Goal: Task Accomplishment & Management: Manage account settings

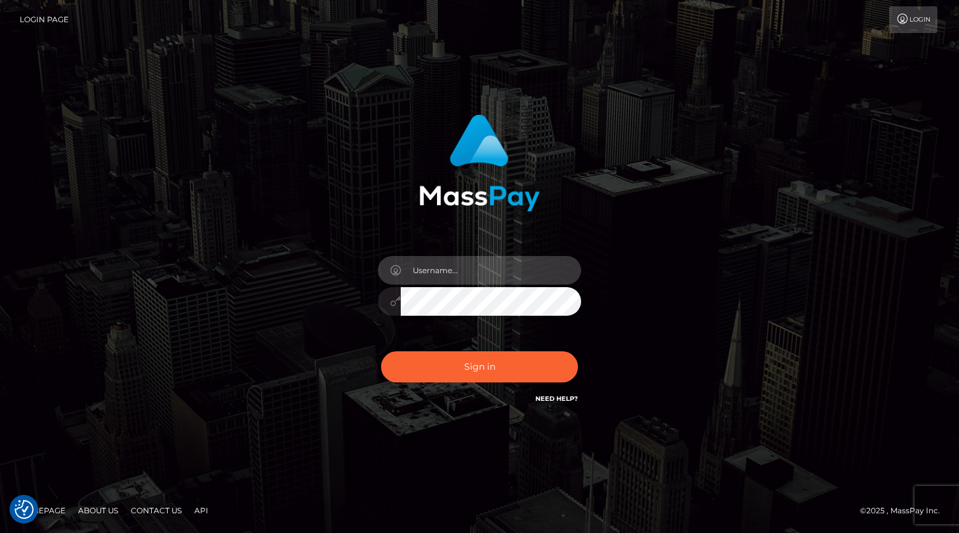
click at [460, 269] on input "text" at bounding box center [491, 270] width 180 height 29
type input "[PERSON_NAME].xcite"
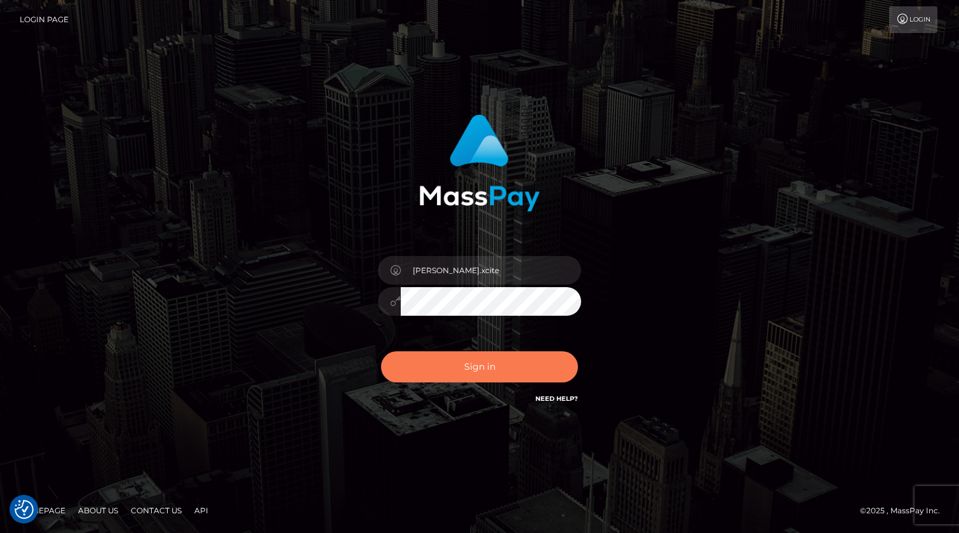
click at [512, 372] on button "Sign in" at bounding box center [479, 366] width 197 height 31
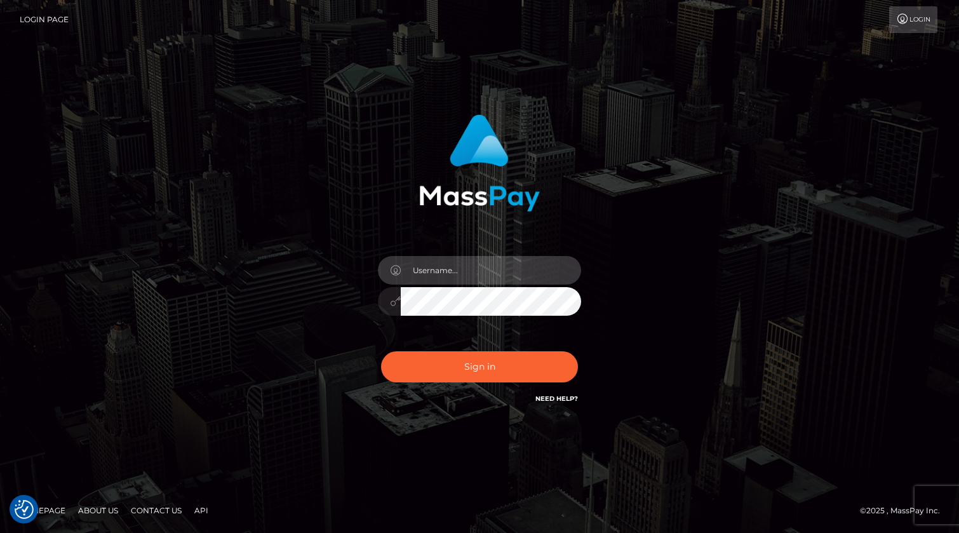
click at [472, 263] on input "text" at bounding box center [491, 270] width 180 height 29
type input "[PERSON_NAME].xcite"
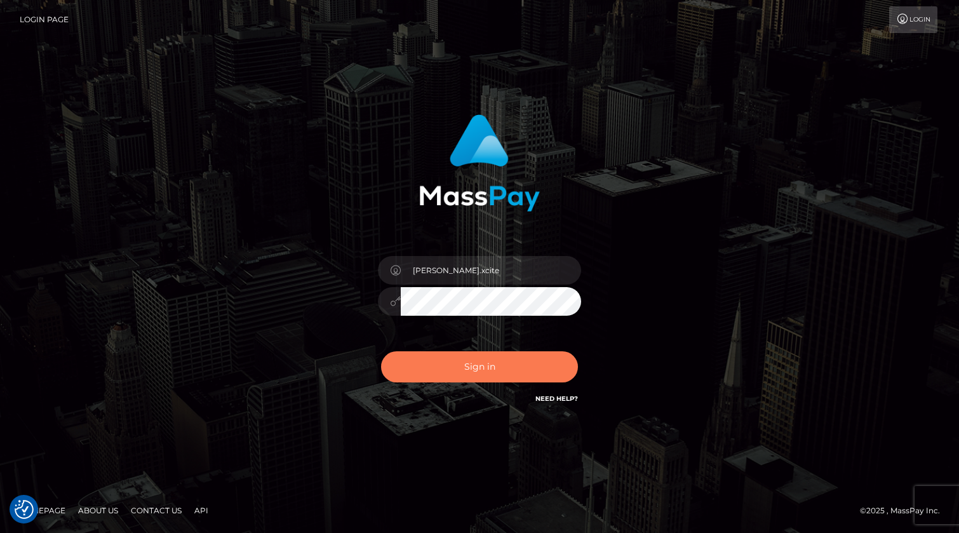
click at [499, 361] on button "Sign in" at bounding box center [479, 366] width 197 height 31
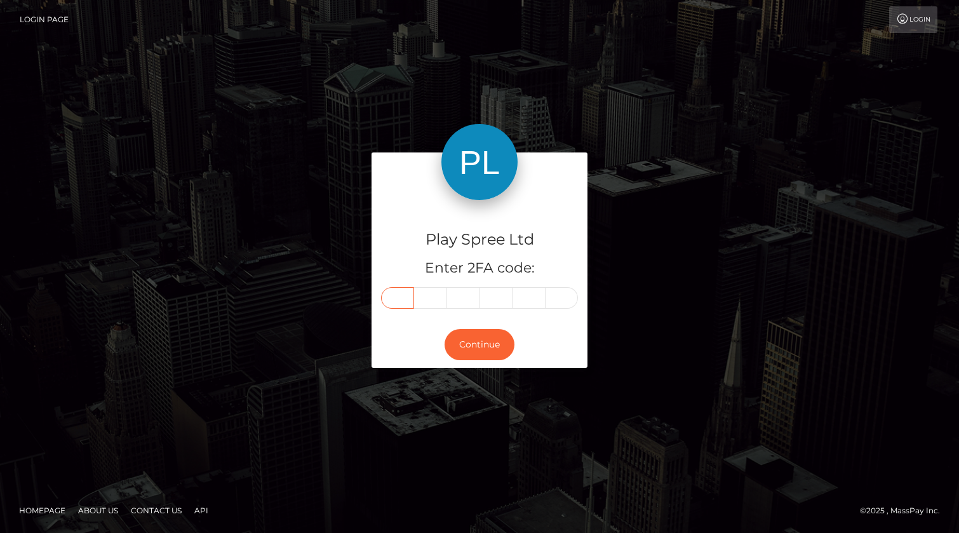
click at [405, 298] on input "text" at bounding box center [397, 298] width 33 height 22
type input "8"
type input "6"
type input "7"
type input "3"
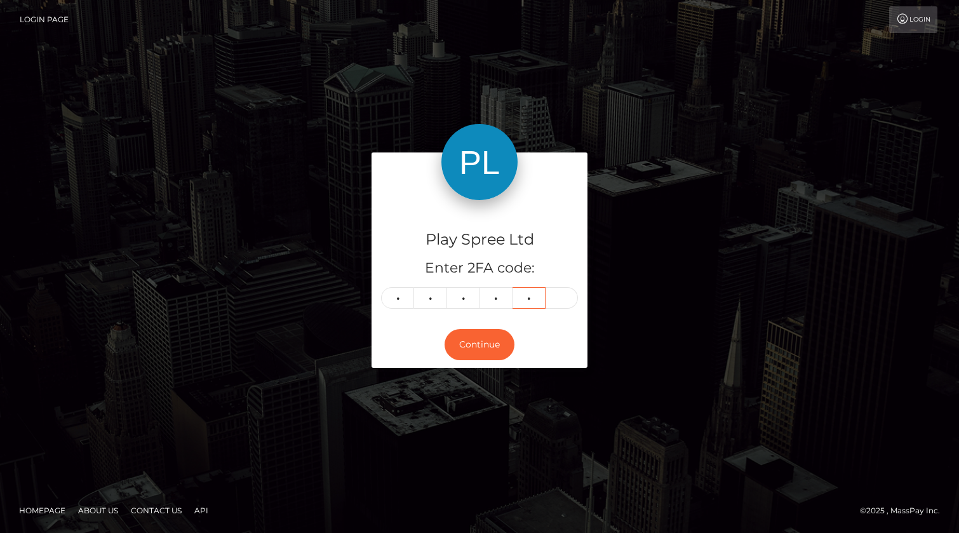
type input "7"
type input "5"
click at [486, 349] on button "Continue" at bounding box center [480, 344] width 70 height 31
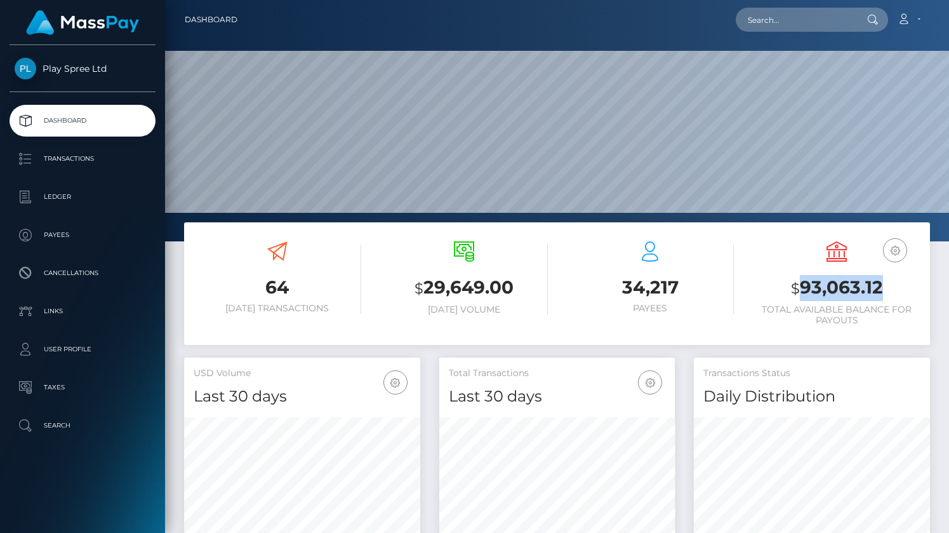
scroll to position [225, 236]
